Goal: Task Accomplishment & Management: Manage account settings

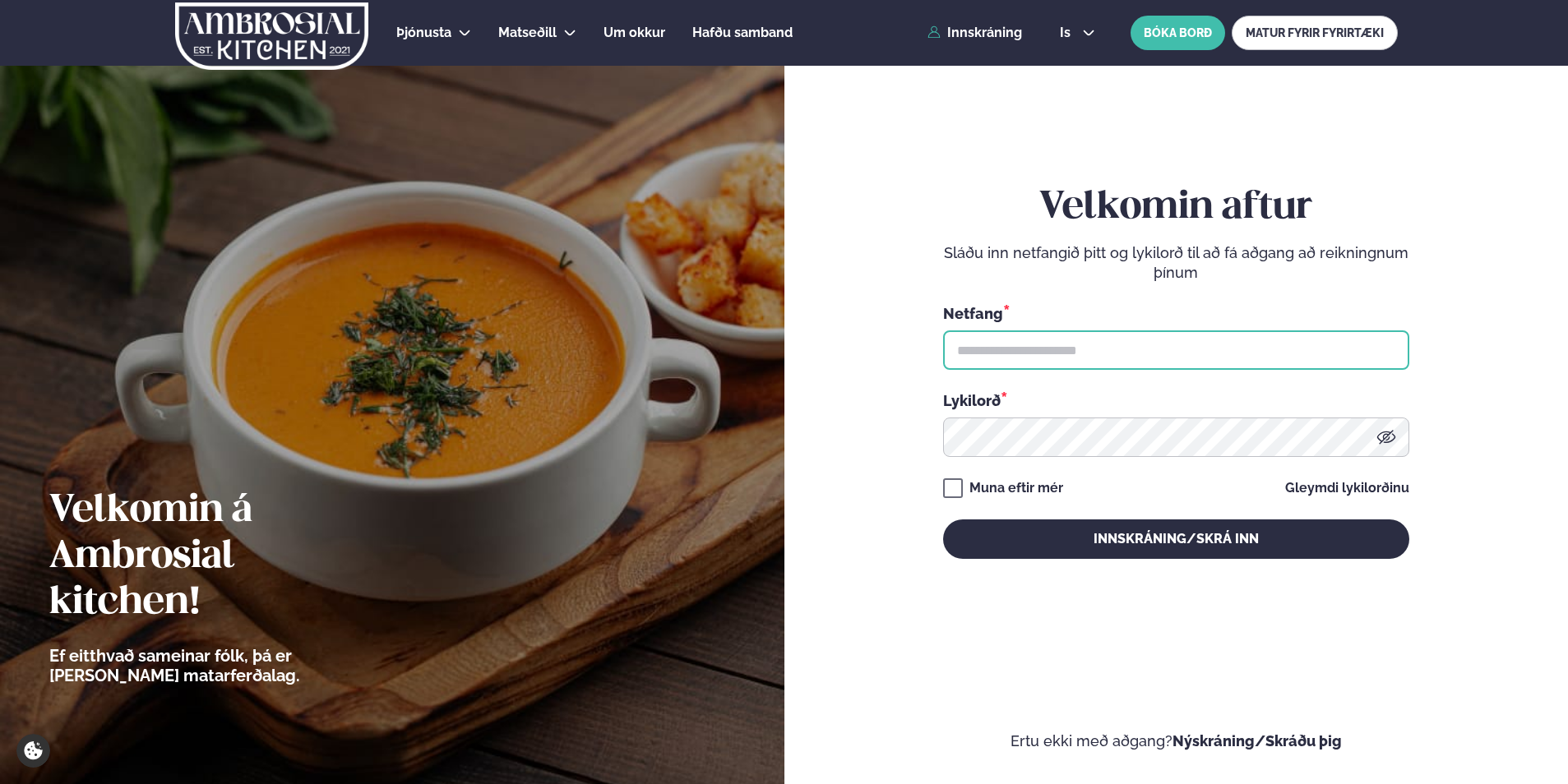
type input "**********"
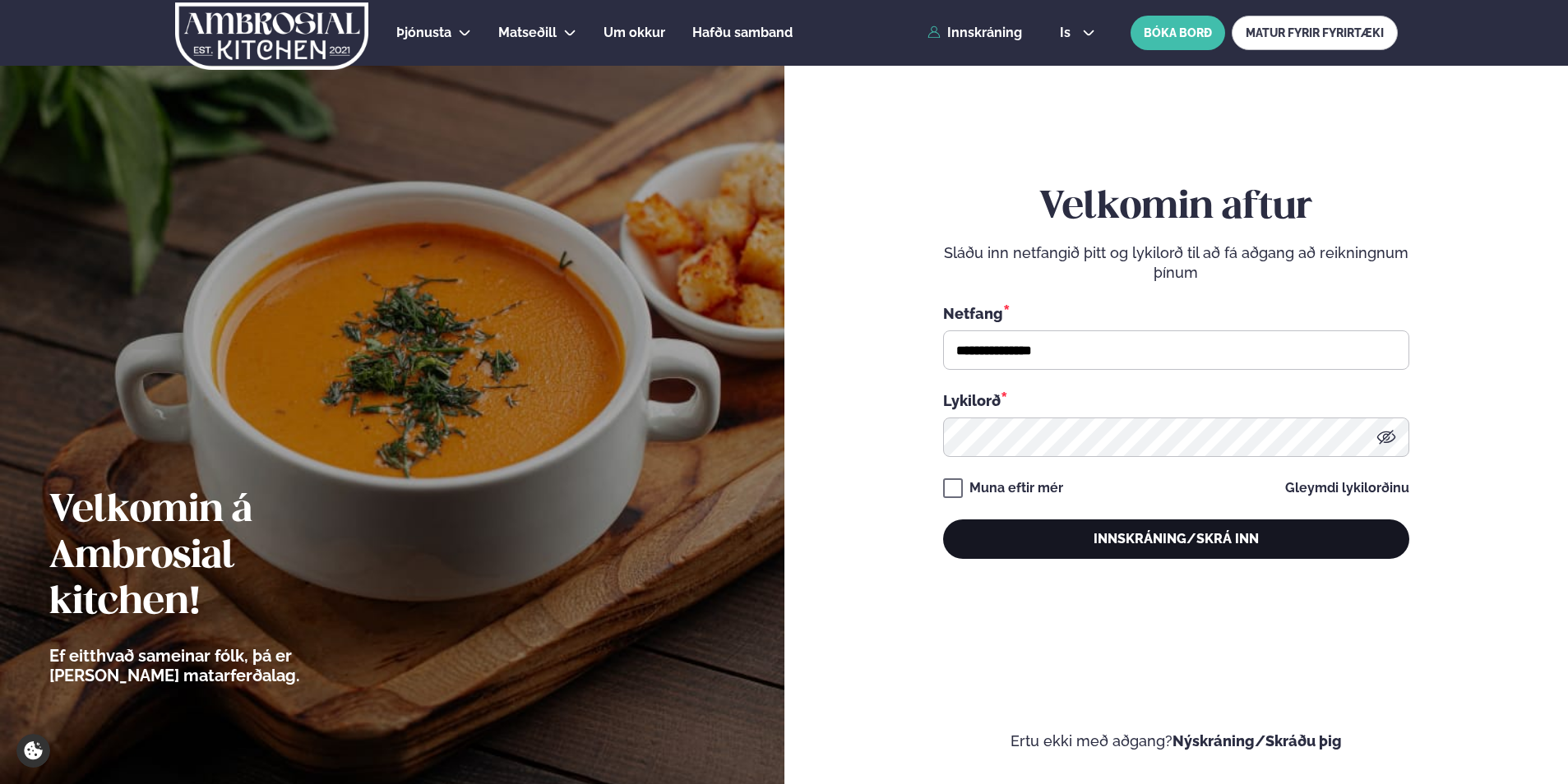
click at [1029, 537] on button "Innskráning/Skrá inn" at bounding box center [1176, 538] width 466 height 40
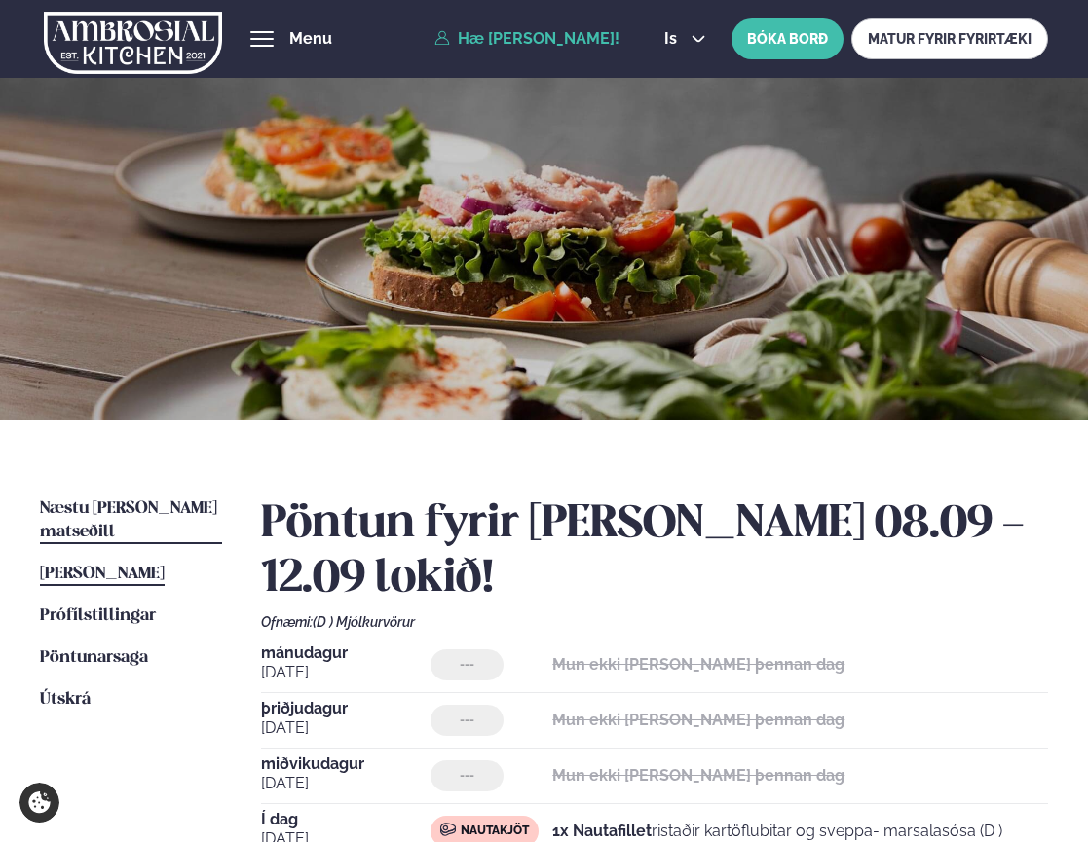
click at [161, 507] on span "Næstu [PERSON_NAME] matseðill" at bounding box center [128, 521] width 177 height 40
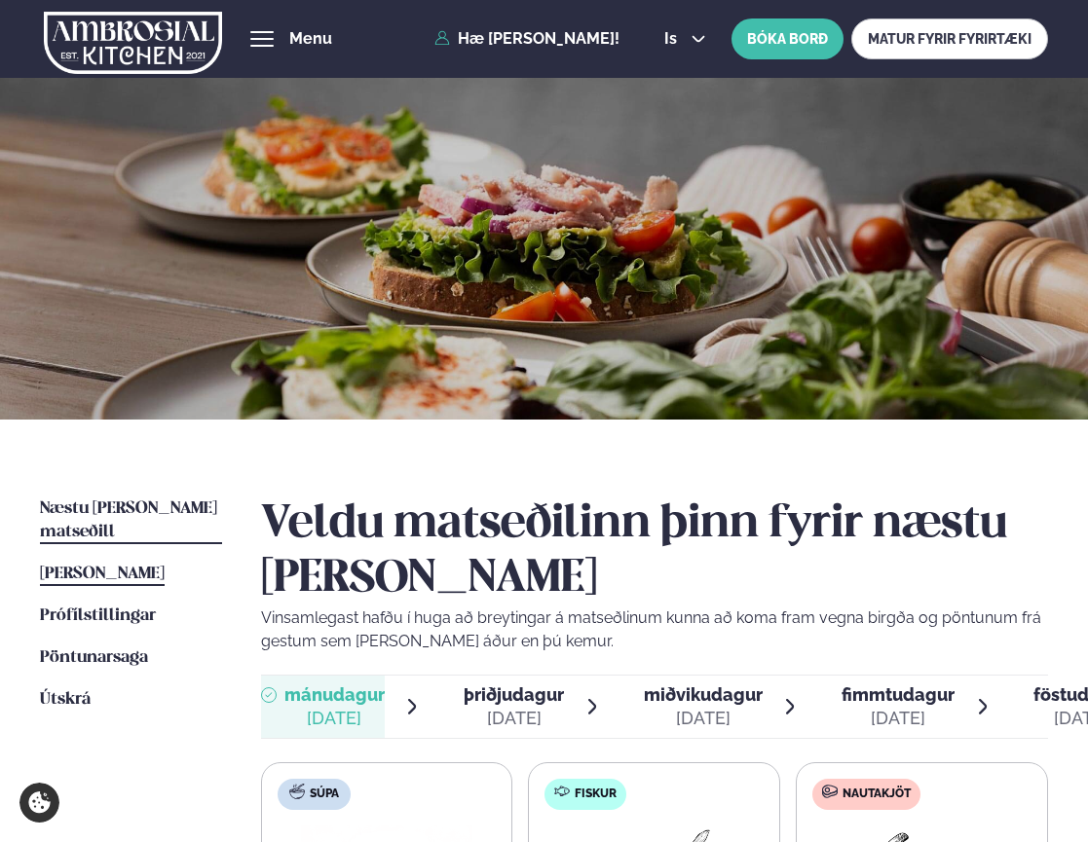
click at [129, 563] on link "[PERSON_NAME] matseðill [PERSON_NAME]" at bounding box center [102, 574] width 125 height 23
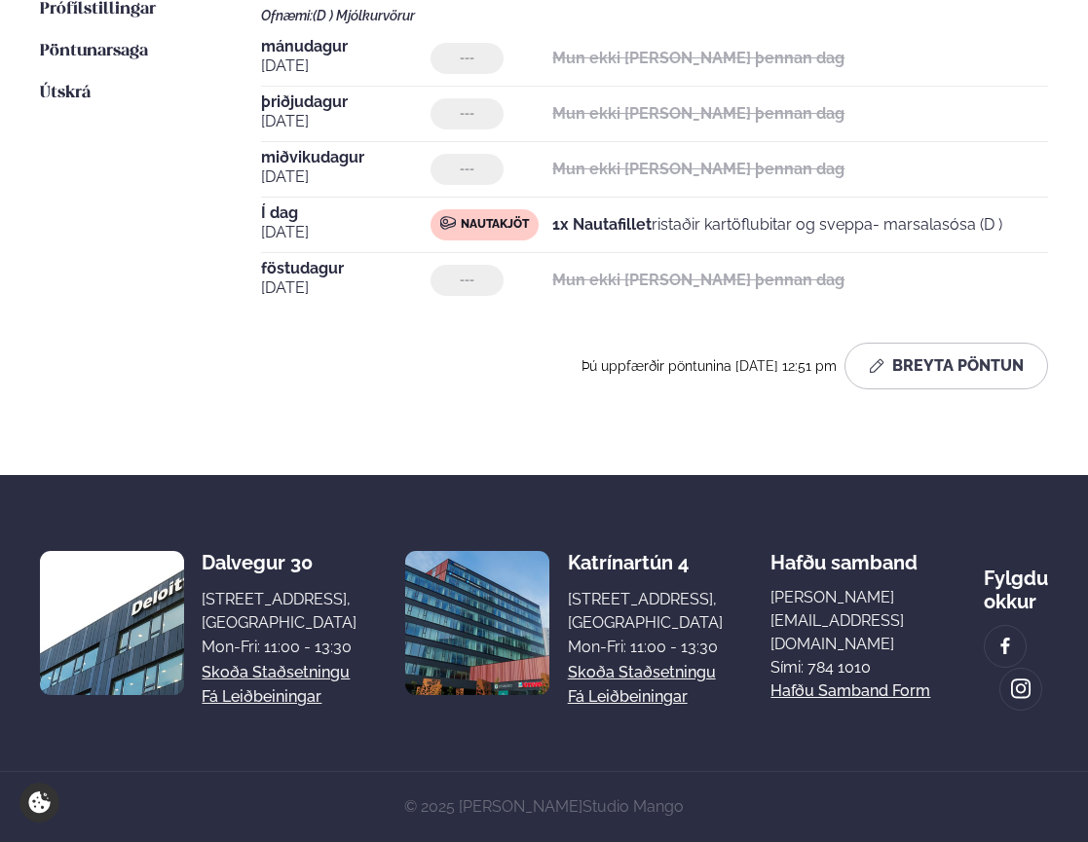
scroll to position [522, 0]
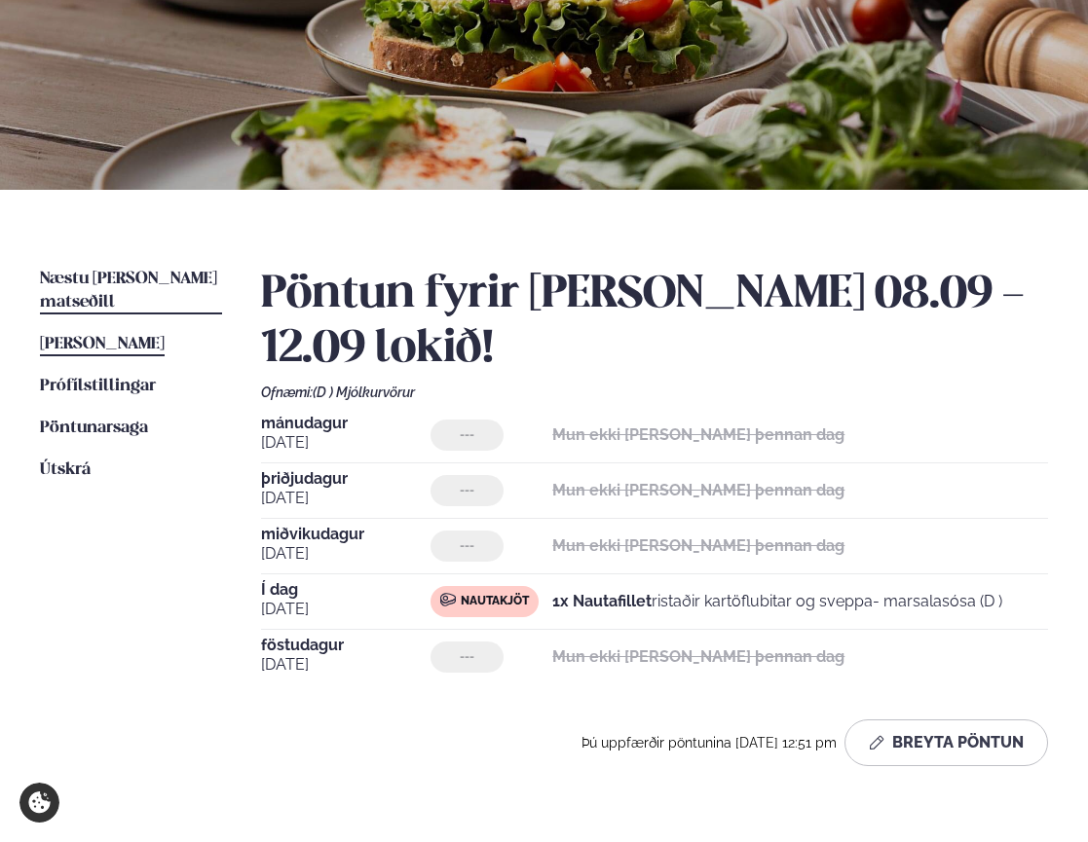
click at [173, 278] on span "Næstu [PERSON_NAME] matseðill" at bounding box center [128, 291] width 177 height 40
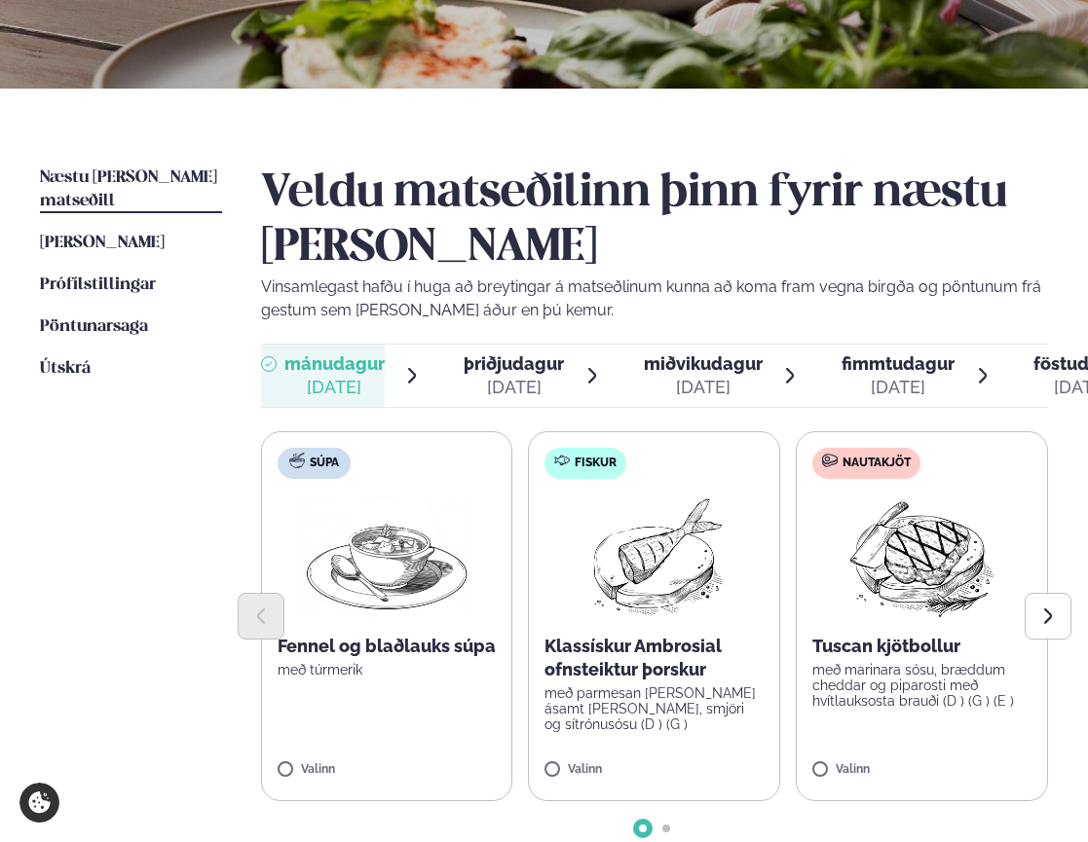
scroll to position [390, 0]
